Goal: Task Accomplishment & Management: Use online tool/utility

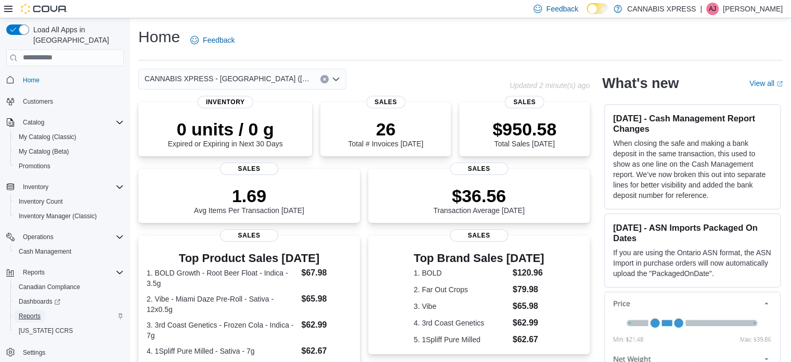
click at [33, 312] on span "Reports" at bounding box center [30, 316] width 22 height 8
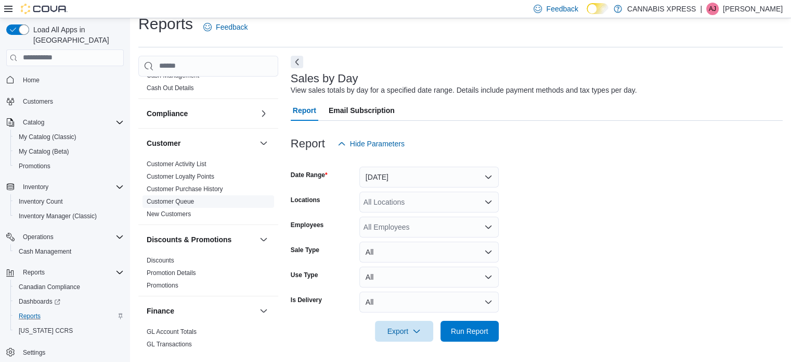
scroll to position [52, 0]
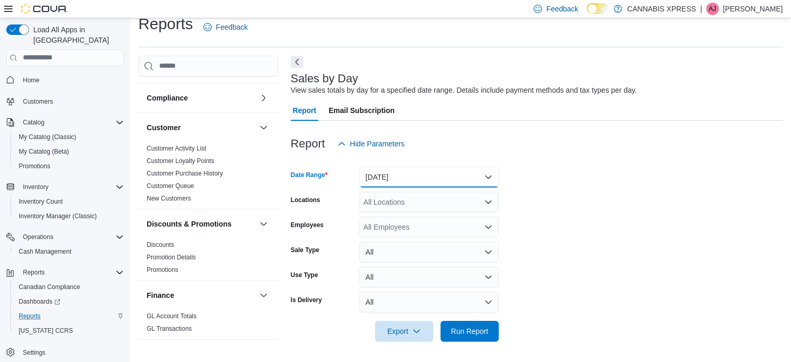
click at [470, 174] on button "[DATE]" at bounding box center [428, 176] width 139 height 21
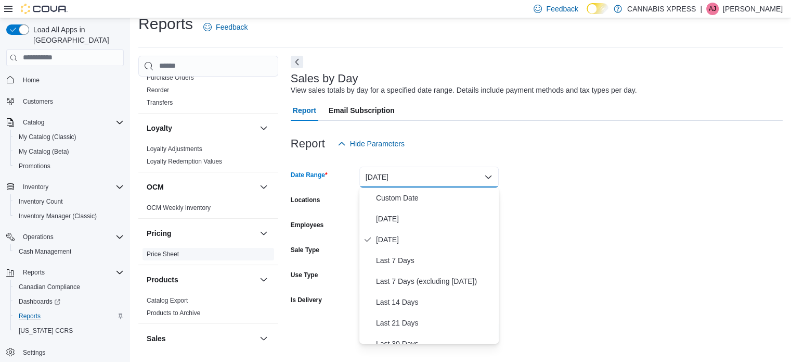
scroll to position [572, 0]
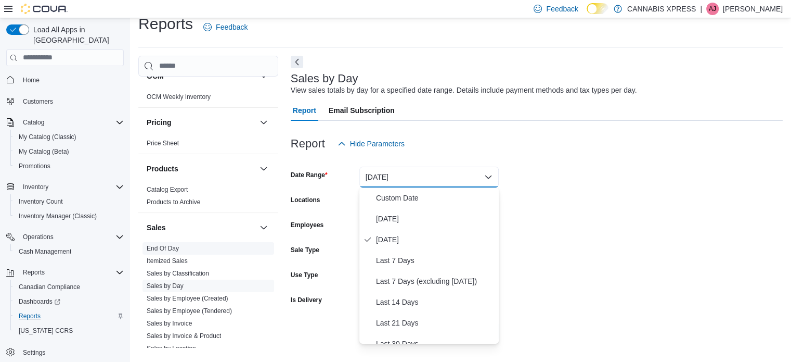
click at [159, 247] on link "End Of Day" at bounding box center [163, 247] width 32 height 7
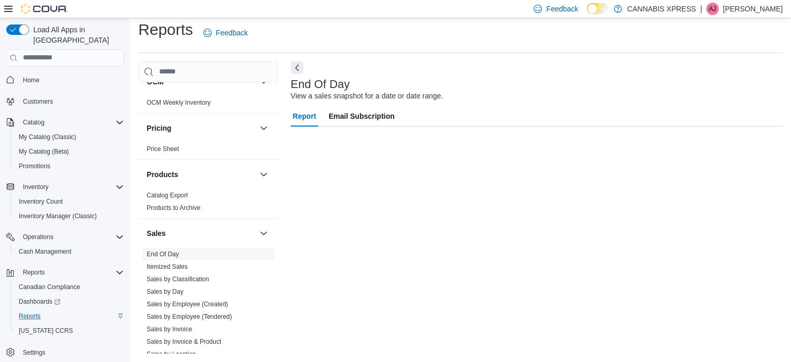
scroll to position [7, 0]
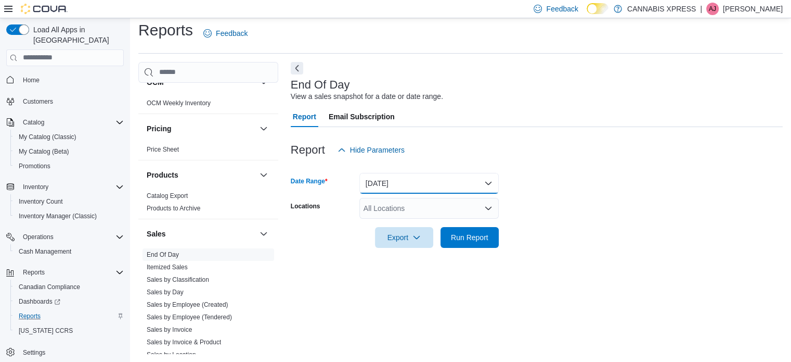
click at [405, 183] on button "[DATE]" at bounding box center [428, 183] width 139 height 21
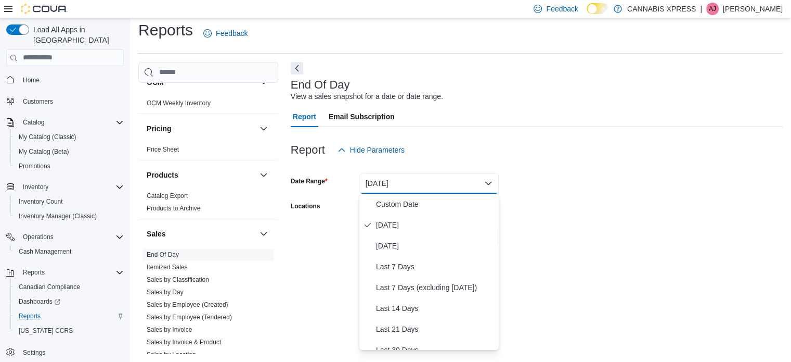
click at [642, 161] on div at bounding box center [537, 166] width 492 height 12
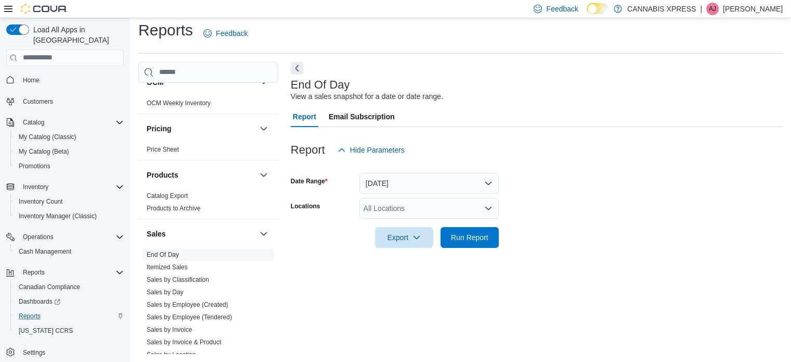
click at [479, 212] on div "All Locations" at bounding box center [428, 208] width 139 height 21
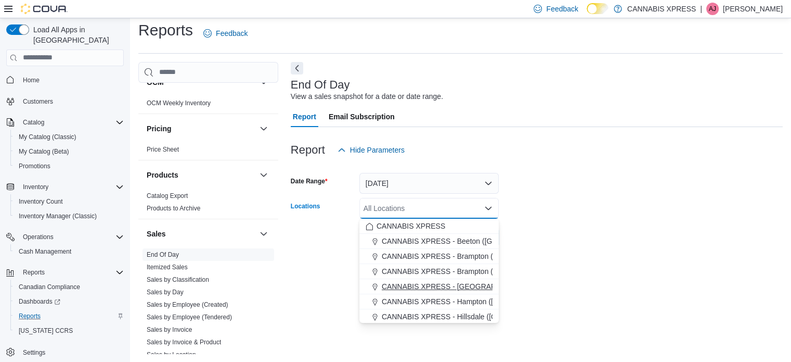
click at [464, 287] on span "CANNABIS XPRESS - [GEOGRAPHIC_DATA] ([GEOGRAPHIC_DATA])" at bounding box center [499, 286] width 234 height 10
click at [598, 184] on form "Date Range [DATE] Locations CANNABIS XPRESS - [GEOGRAPHIC_DATA] ([GEOGRAPHIC_DA…" at bounding box center [537, 203] width 492 height 87
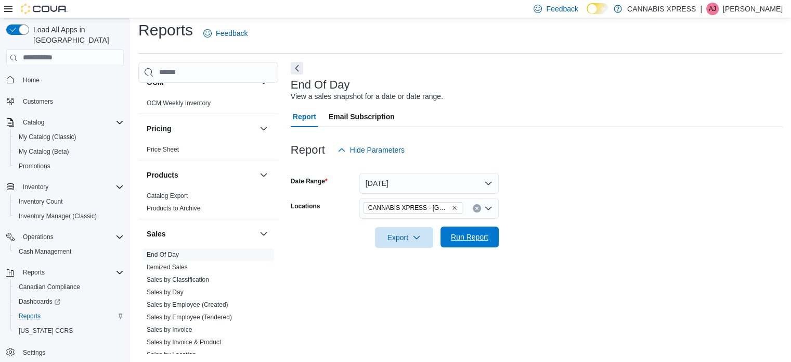
click at [484, 236] on span "Run Report" at bounding box center [469, 236] width 37 height 10
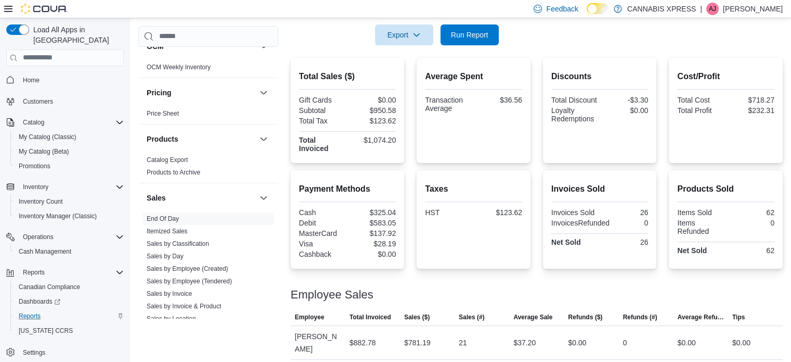
scroll to position [236, 0]
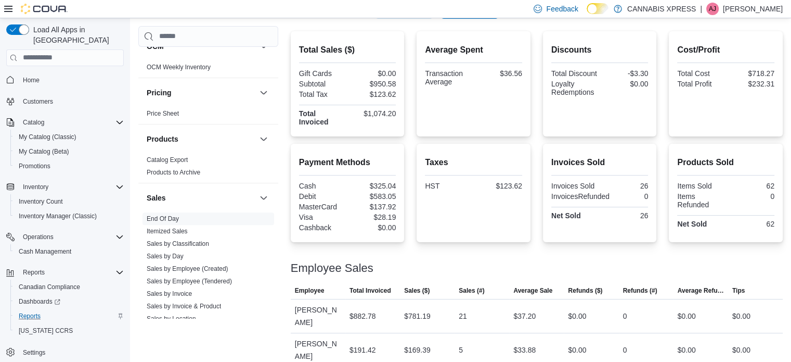
click at [387, 184] on div "$325.04" at bounding box center [373, 186] width 46 height 8
copy div "$325.04"
